Goal: Task Accomplishment & Management: Manage account settings

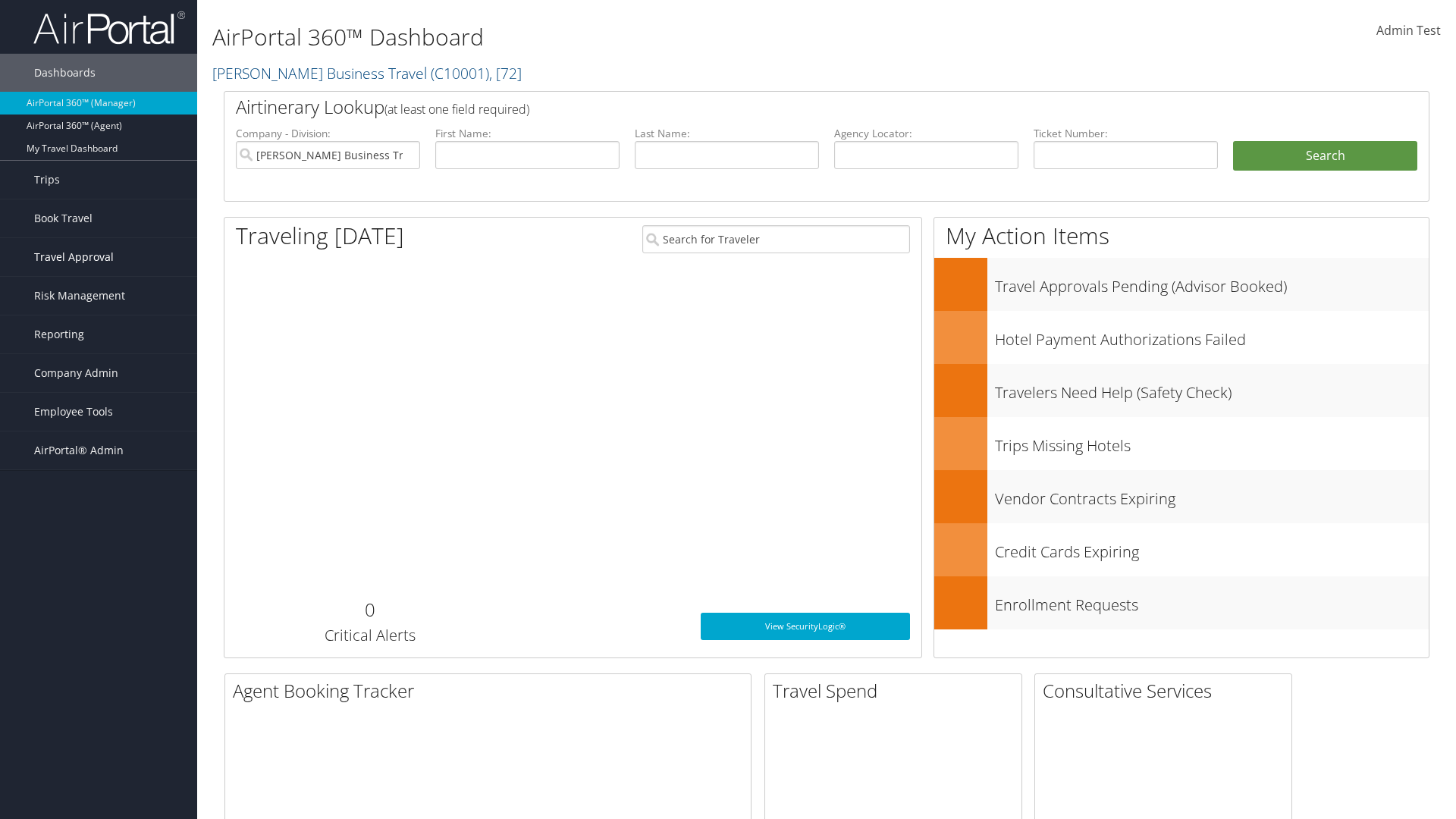
click at [99, 257] on span "Travel Approval" at bounding box center [73, 256] width 80 height 38
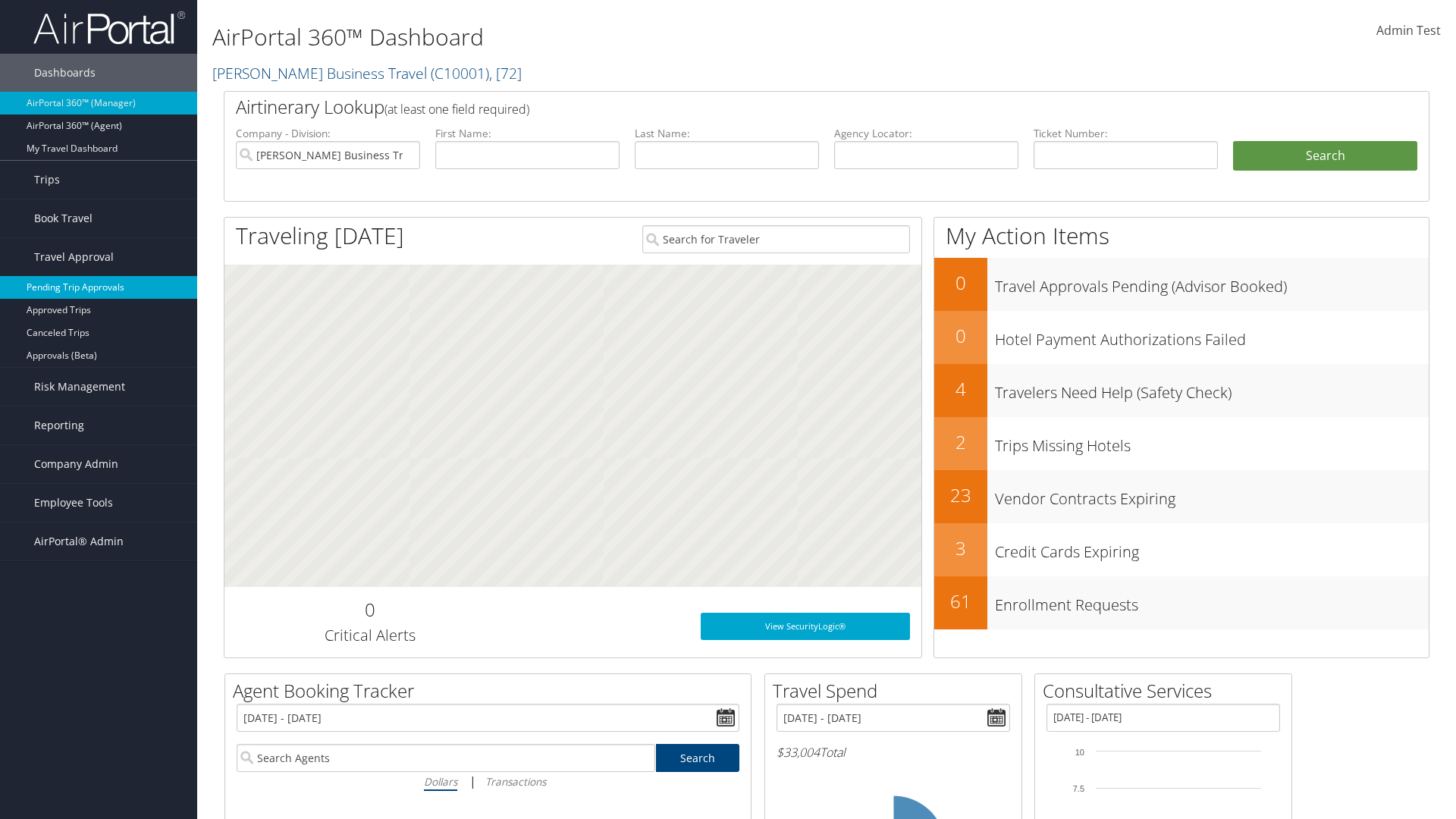
click at [99, 287] on link "Pending Trip Approvals" at bounding box center [98, 287] width 197 height 23
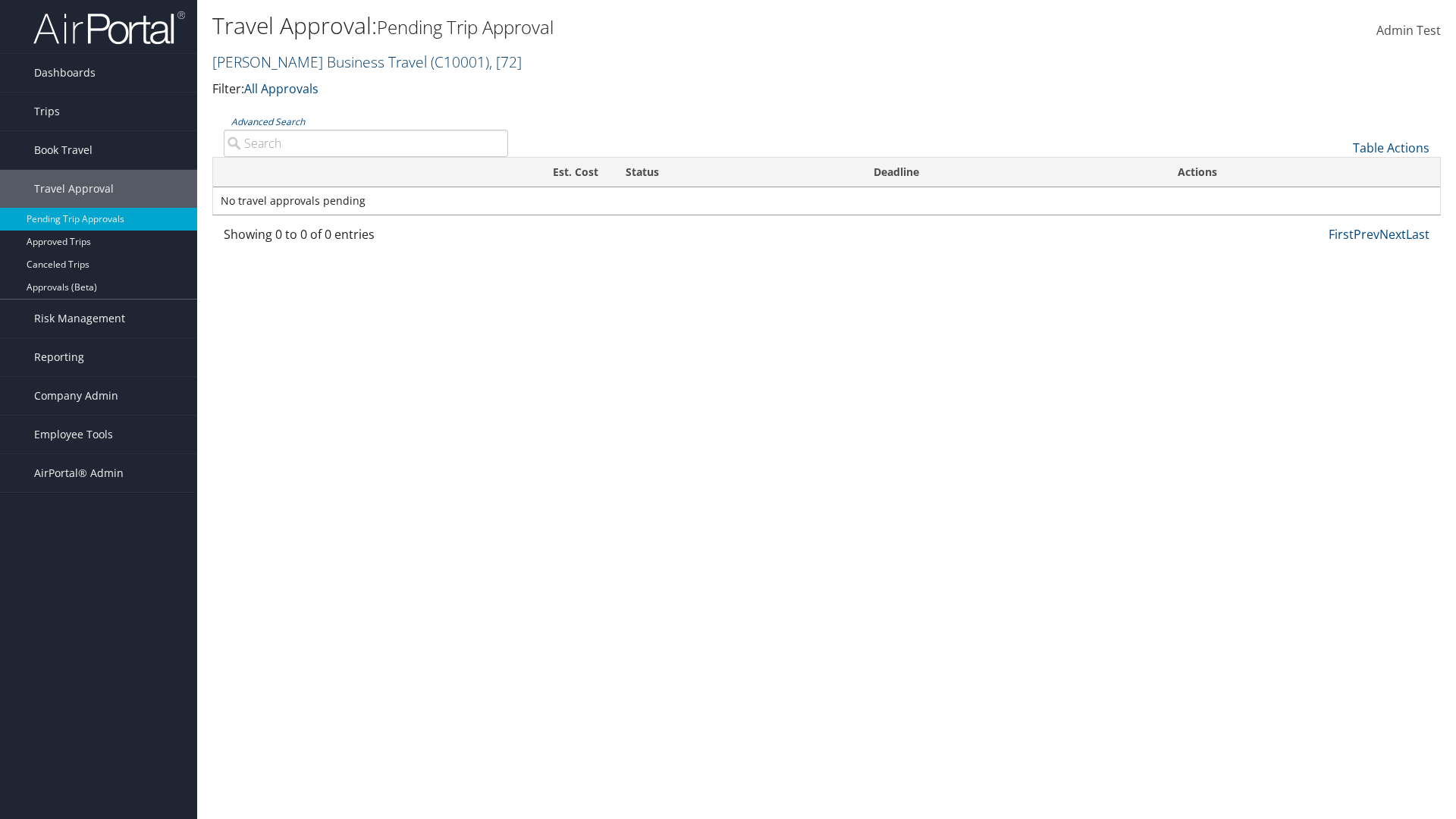
click at [313, 61] on link "[PERSON_NAME] Business Travel ( C10001 ) , [ 72 ]" at bounding box center [367, 61] width 310 height 20
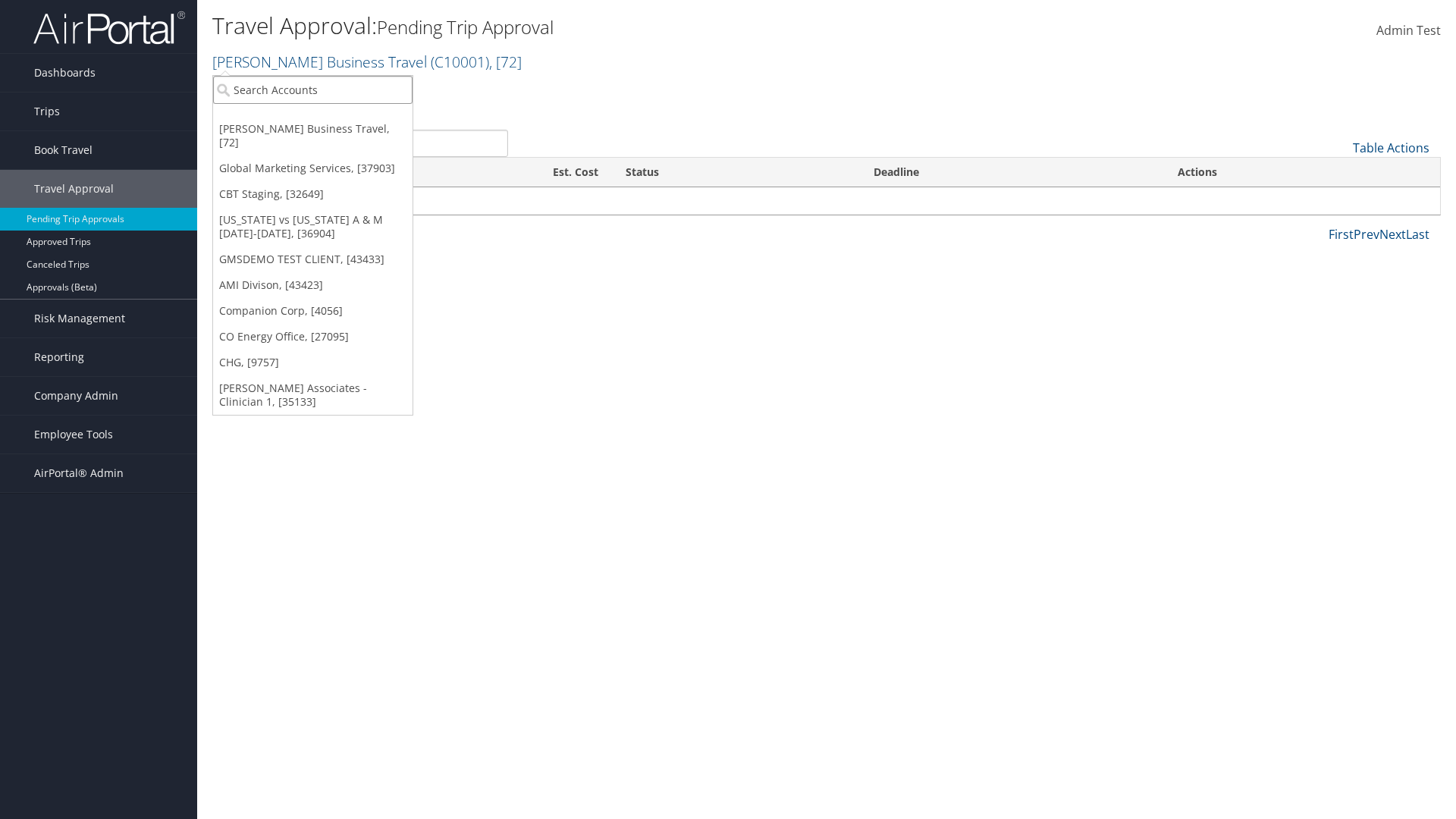
click at [313, 89] on input "search" at bounding box center [313, 89] width 199 height 28
type input "Global Marketing Services"
